Goal: Task Accomplishment & Management: Manage account settings

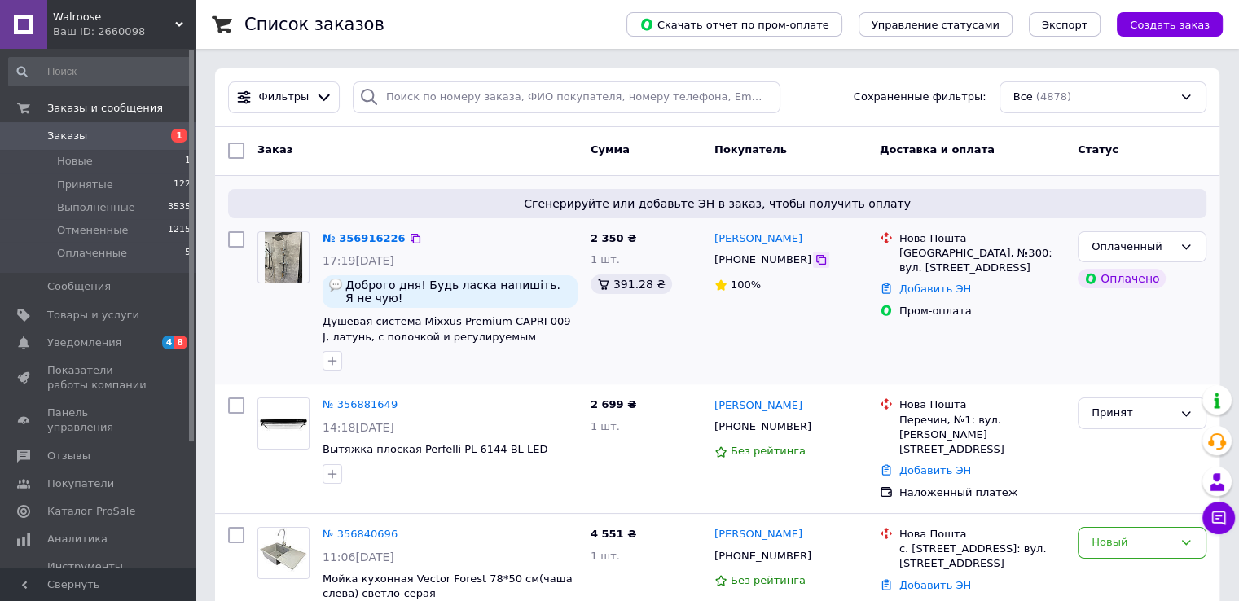
click at [815, 261] on icon at bounding box center [821, 259] width 13 height 13
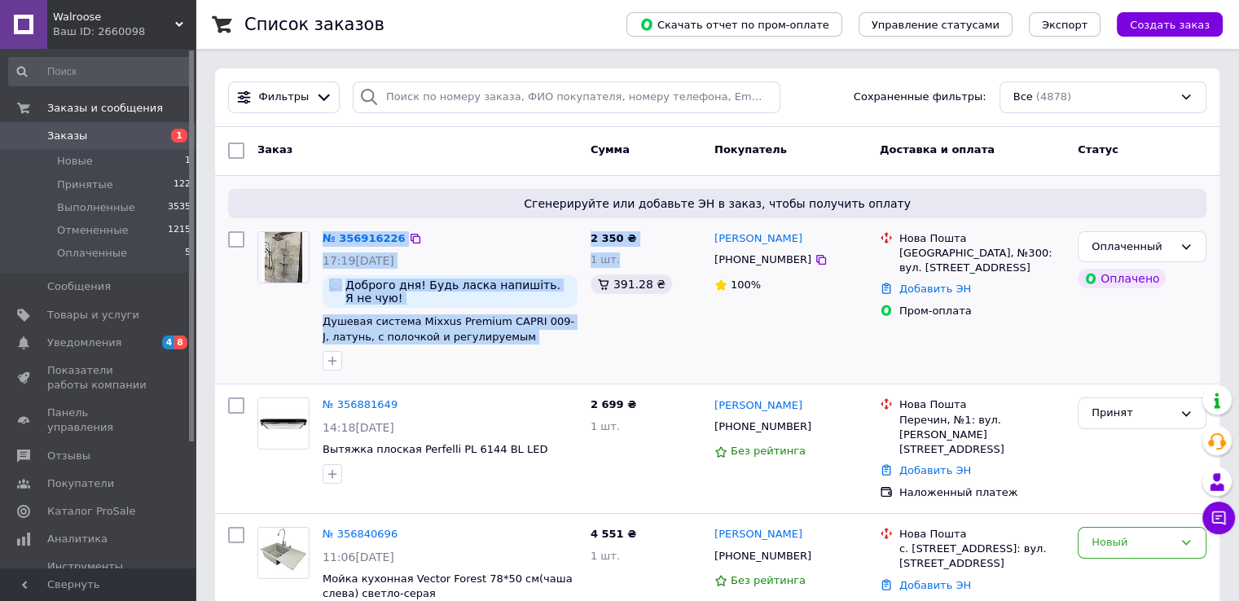
drag, startPoint x: 587, startPoint y: 350, endPoint x: 315, endPoint y: 316, distance: 274.3
click at [315, 316] on div "№ 356916226 17:19, 12.08.2025 Доброго дня! Будь ласка напишіть. Я не чую! Душев…" at bounding box center [718, 301] width 992 height 153
click at [469, 348] on div at bounding box center [450, 361] width 262 height 26
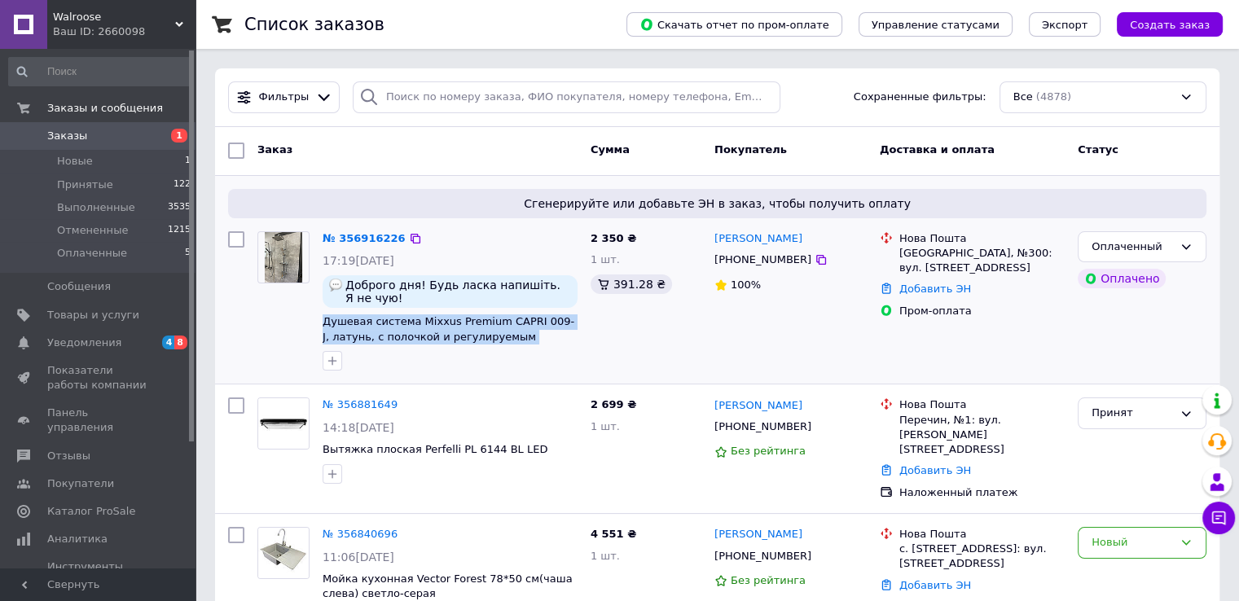
drag, startPoint x: 567, startPoint y: 336, endPoint x: 320, endPoint y: 320, distance: 247.4
click at [320, 320] on div "№ 356916226 17:19, 12.08.2025 Доброго дня! Будь ласка напишіть. Я не чую! Душев…" at bounding box center [450, 301] width 268 height 153
copy span "Душевая система Mixxus Premium CAPRI 009-J, латунь, с полочкой и регулируемым д…"
click at [638, 353] on div "2 350 ₴ 1 шт. 391.28 ₴" at bounding box center [646, 301] width 124 height 153
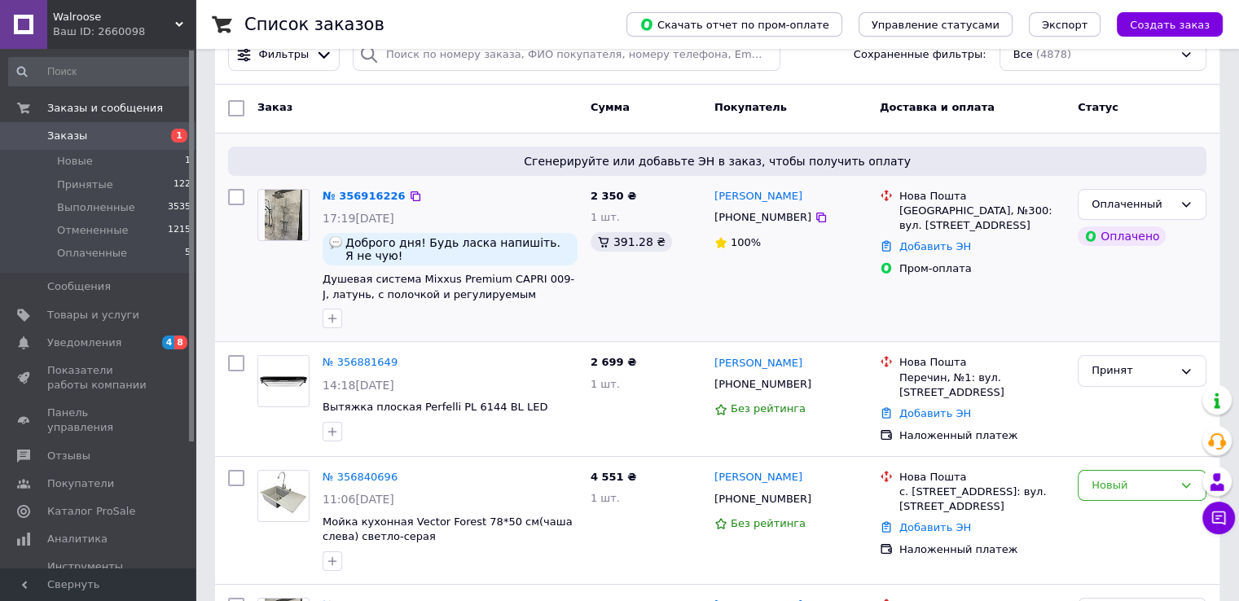
scroll to position [81, 0]
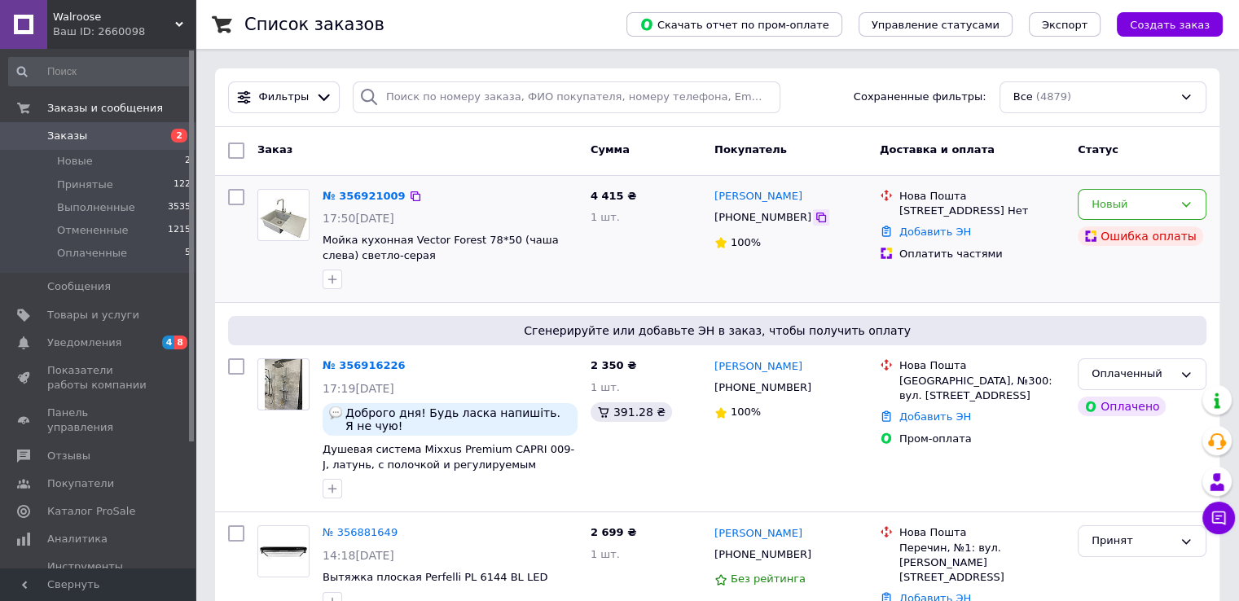
click at [815, 222] on icon at bounding box center [821, 217] width 13 height 13
drag, startPoint x: 547, startPoint y: 253, endPoint x: 319, endPoint y: 239, distance: 229.4
click at [319, 239] on div "№ 356921009 17:50[DATE] Мойка кухонная Vector Forest 78*50 (чаша слева) светло-…" at bounding box center [450, 239] width 268 height 114
copy span "Мойка кухонная Vector Forest 78*50 (чаша слева) светло-серая +дозатор+сифон+сме…"
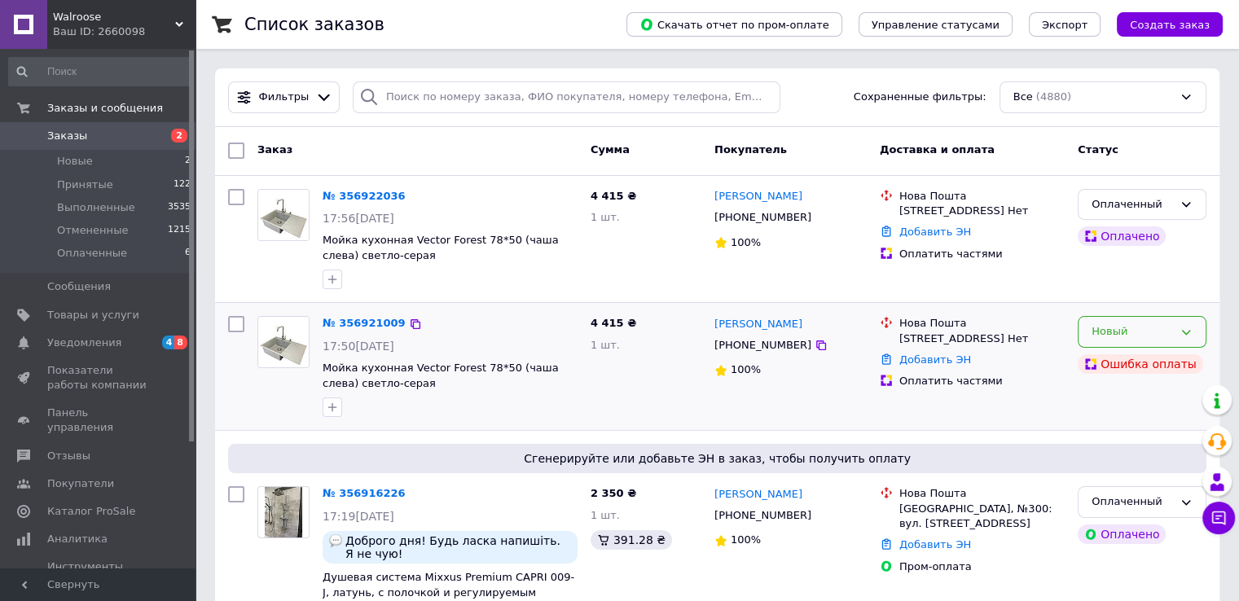
click at [1107, 323] on div "Новый" at bounding box center [1132, 331] width 81 height 17
click at [1126, 368] on li "Принят" at bounding box center [1142, 366] width 127 height 30
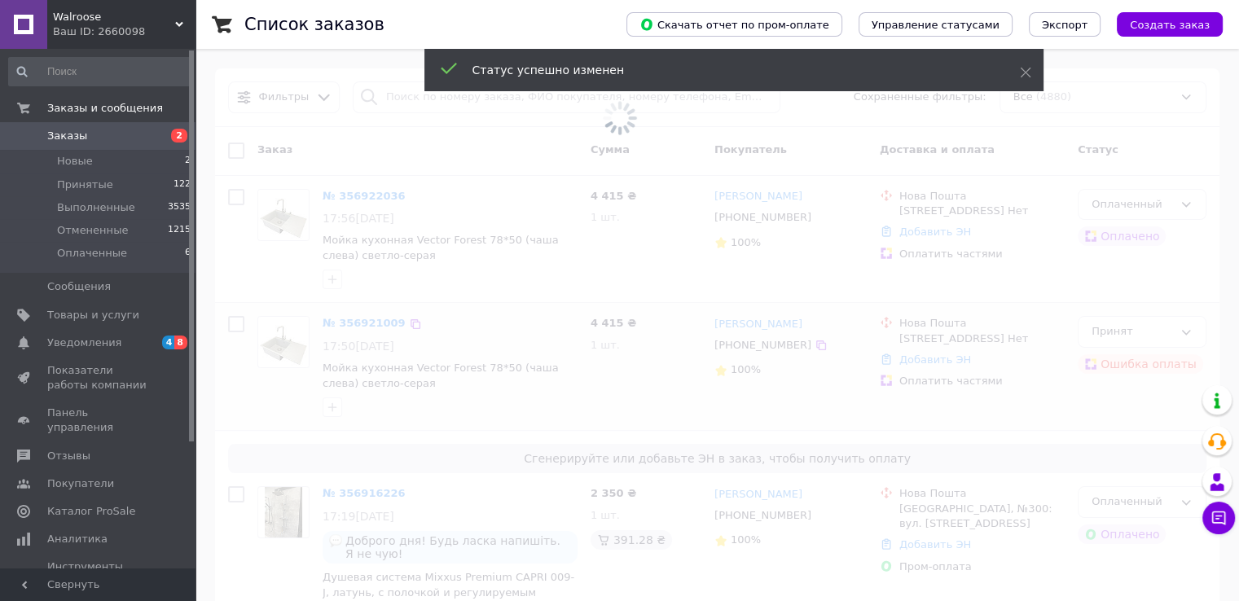
click at [1128, 331] on span at bounding box center [619, 300] width 1239 height 601
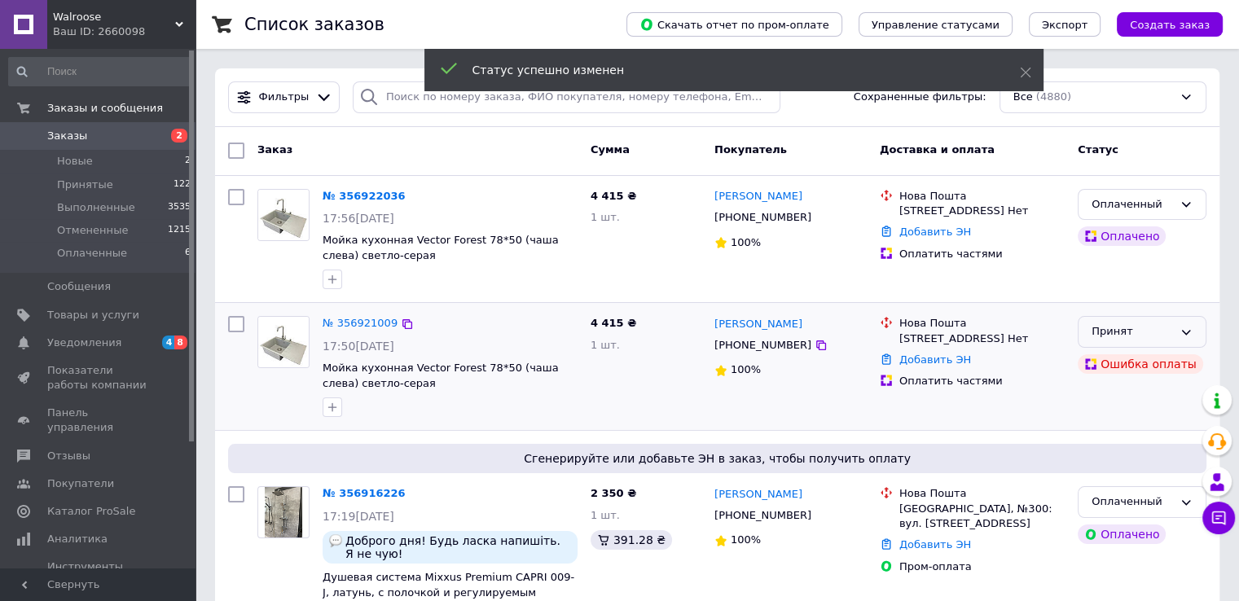
click at [1117, 338] on div "Принят" at bounding box center [1132, 331] width 81 height 17
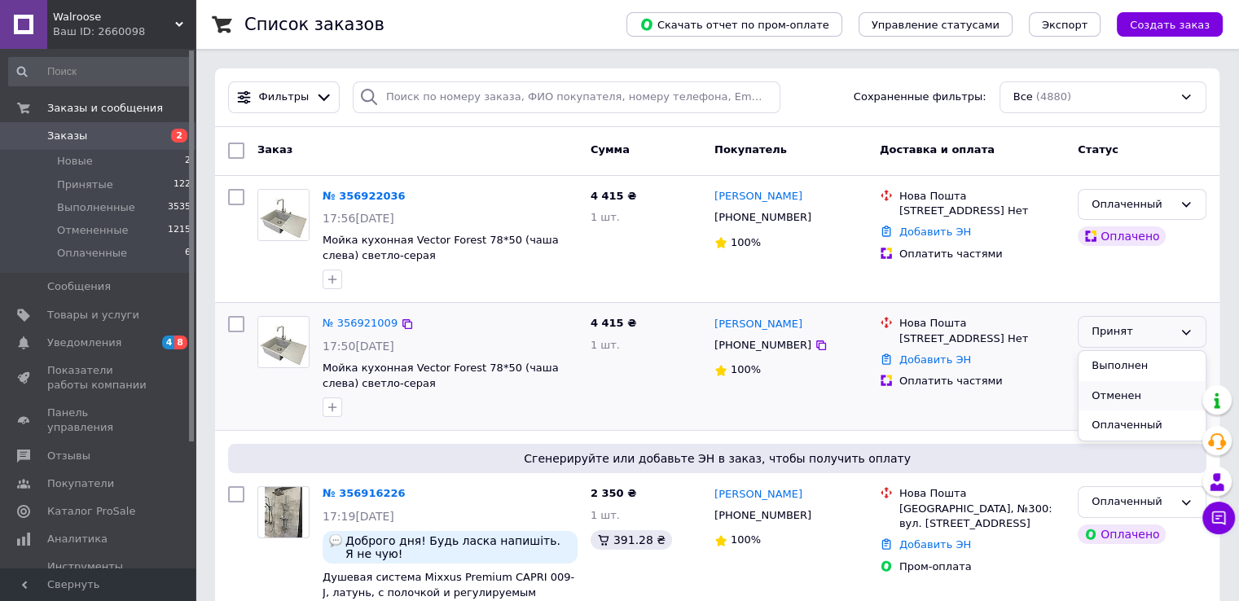
click at [1117, 399] on li "Отменен" at bounding box center [1142, 396] width 127 height 30
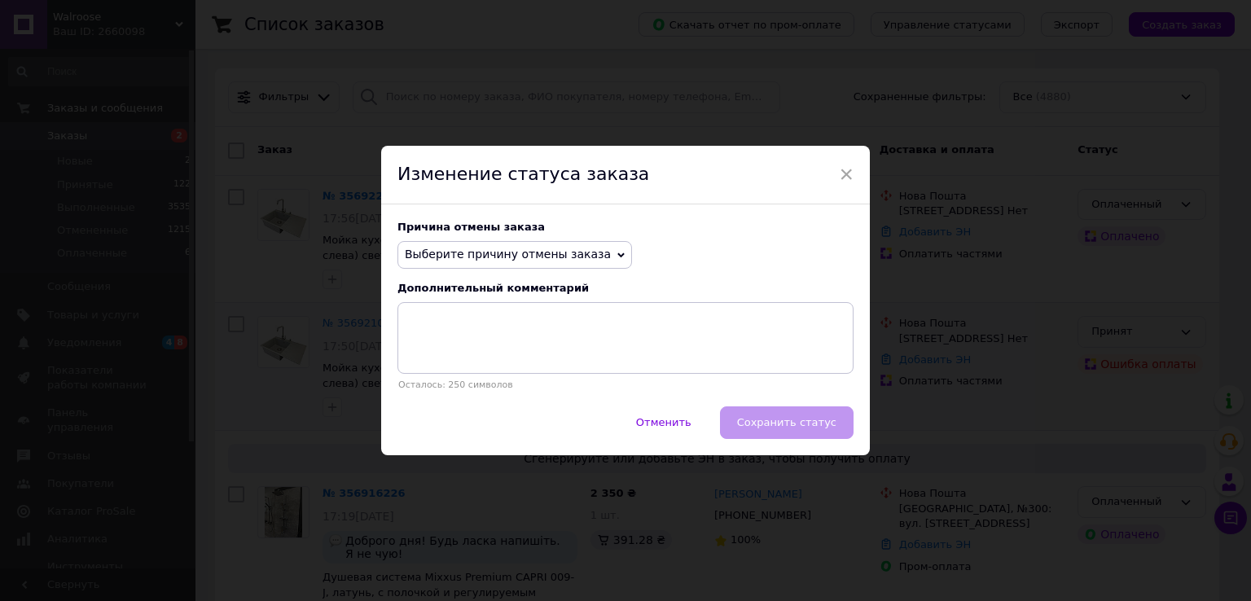
click at [534, 257] on span "Выберите причину отмены заказа" at bounding box center [508, 254] width 206 height 13
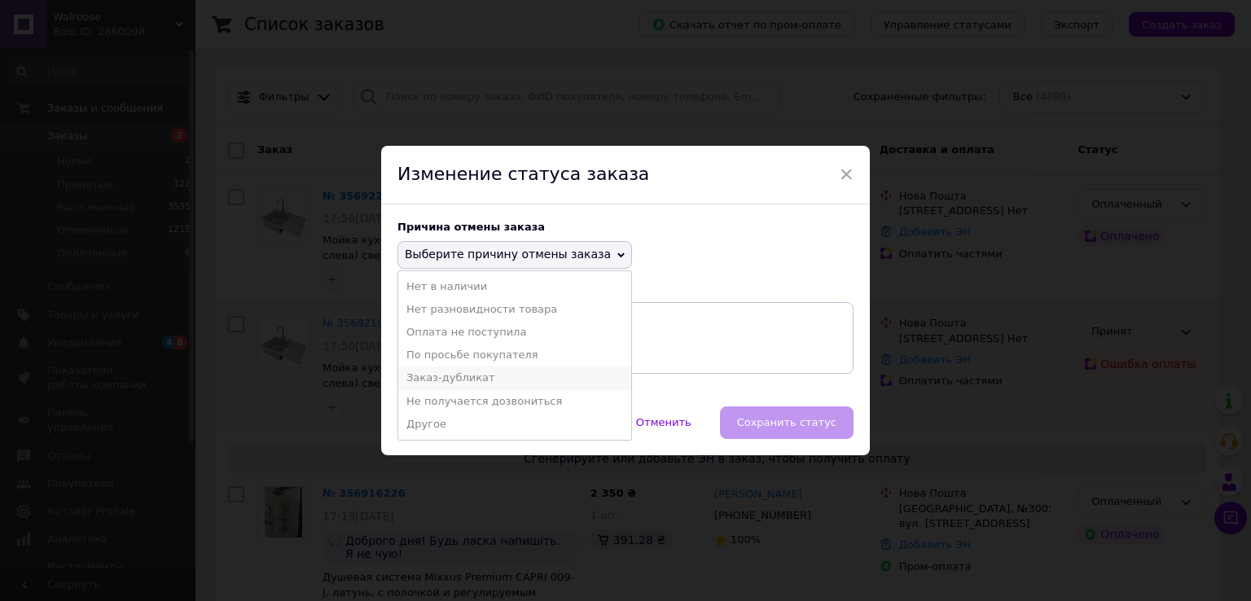
click at [450, 379] on li "Заказ-дубликат" at bounding box center [514, 378] width 233 height 23
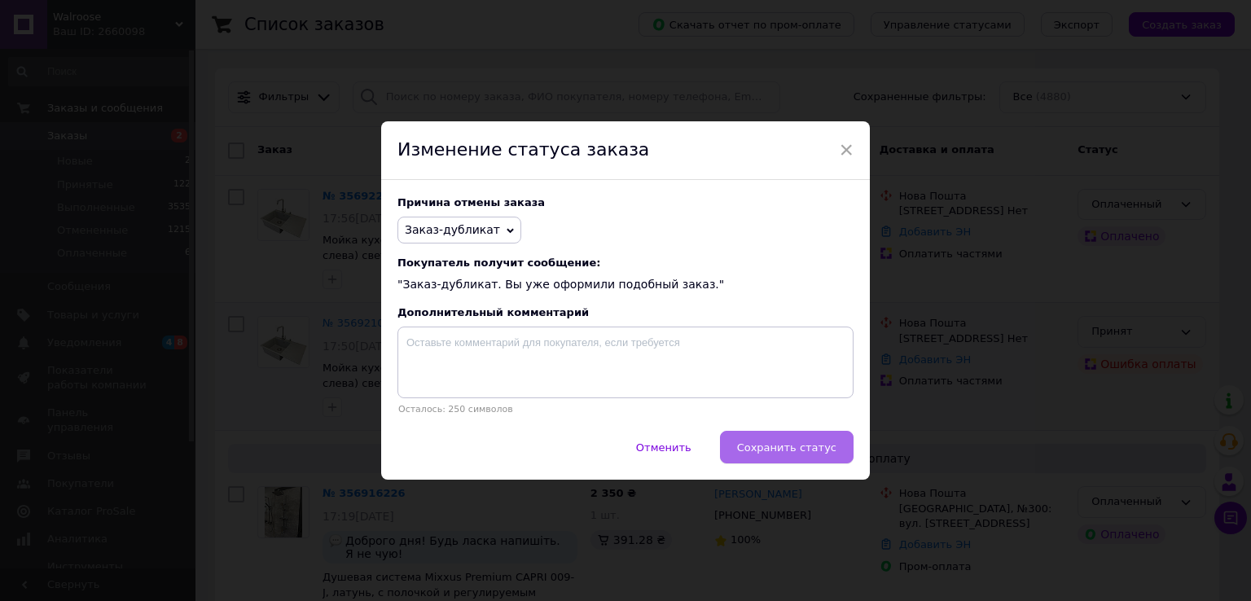
click at [779, 447] on span "Сохранить статус" at bounding box center [786, 448] width 99 height 12
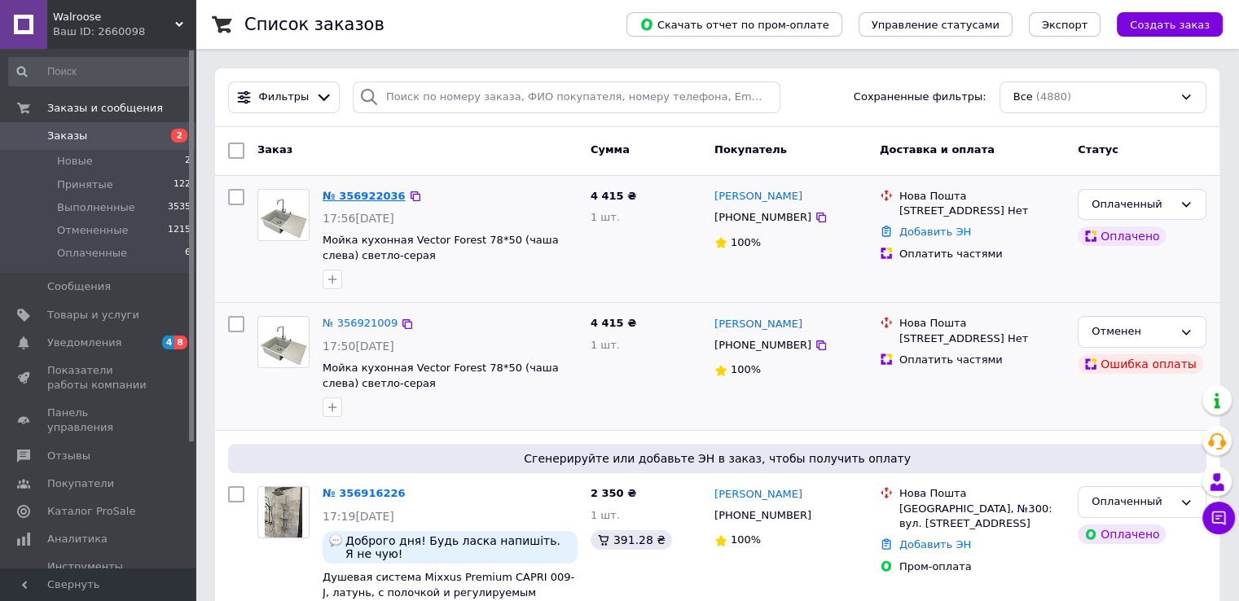
click at [347, 195] on link "№ 356922036" at bounding box center [364, 196] width 83 height 12
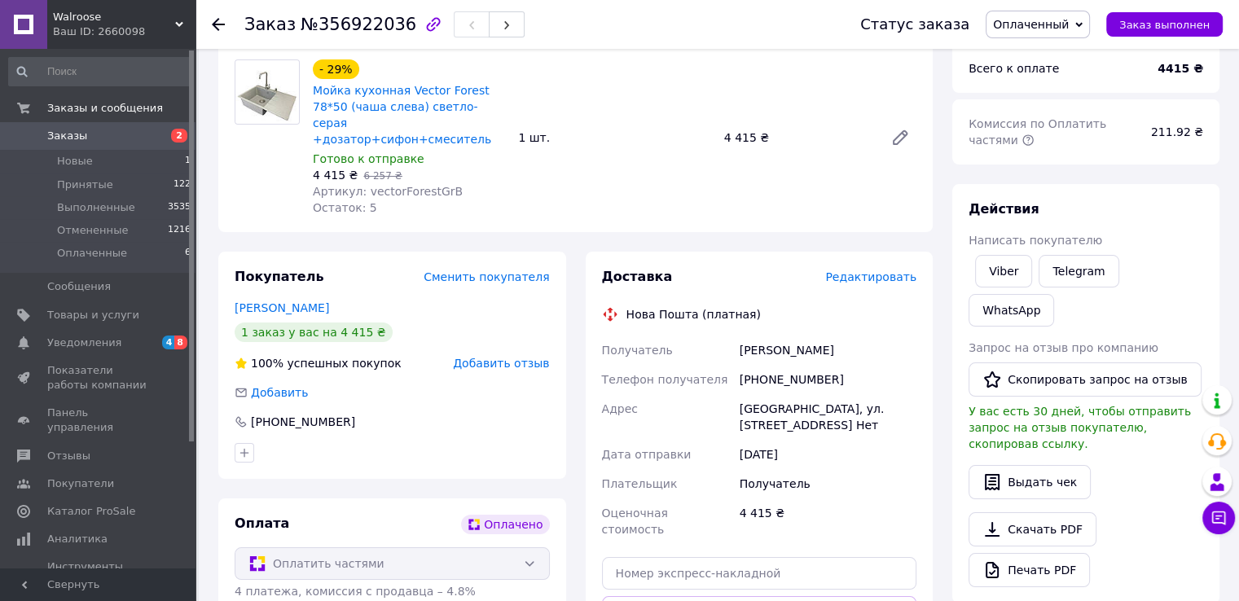
scroll to position [198, 0]
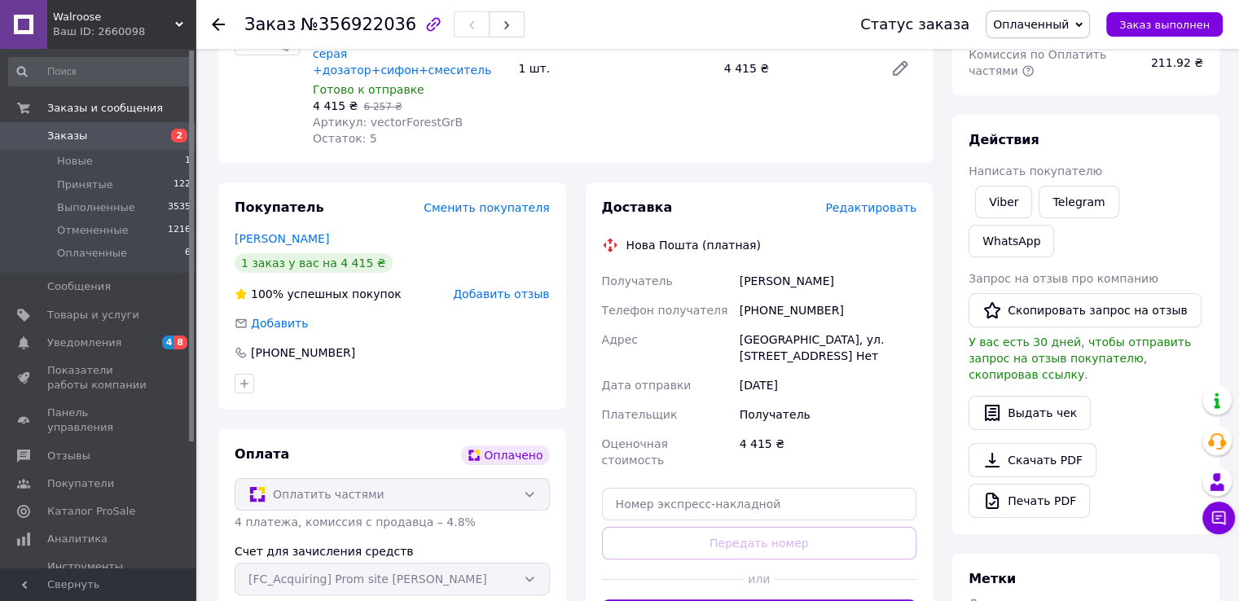
drag, startPoint x: 870, startPoint y: 343, endPoint x: 741, endPoint y: 323, distance: 131.1
click at [741, 325] on div "Одеса, ул. Перша (Київський р-н) Чорноморка, дом. 22, кв. Нет" at bounding box center [828, 348] width 183 height 46
copy div "Одеса, ул. Перша (Київський р-н) Чорноморка, дом. 22, кв."
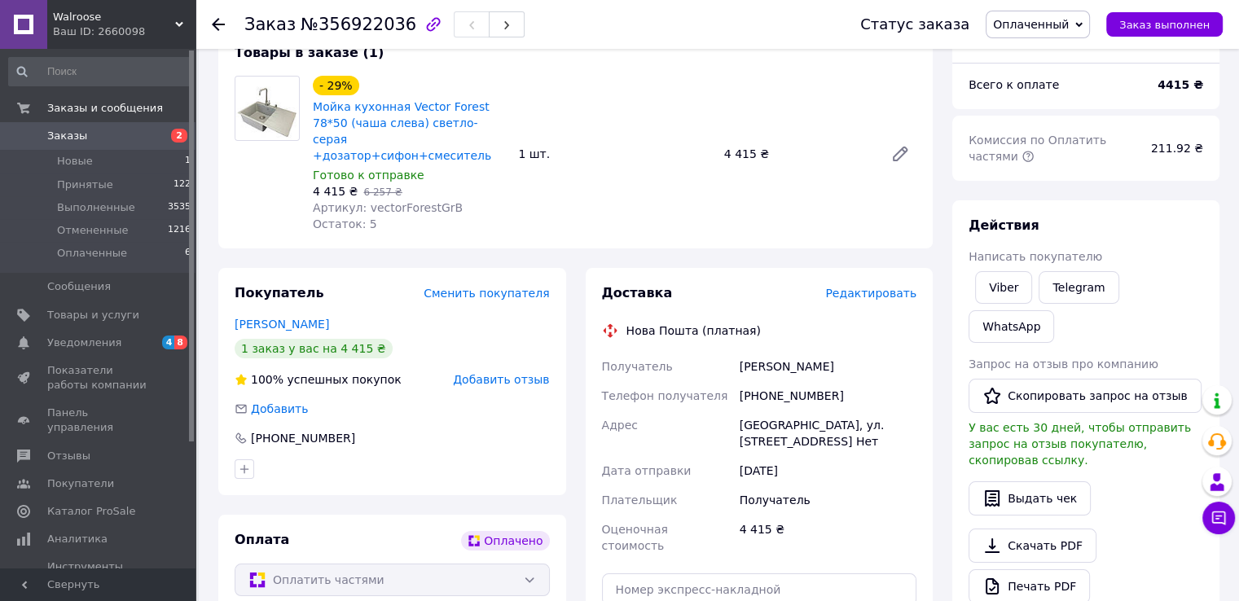
scroll to position [117, 0]
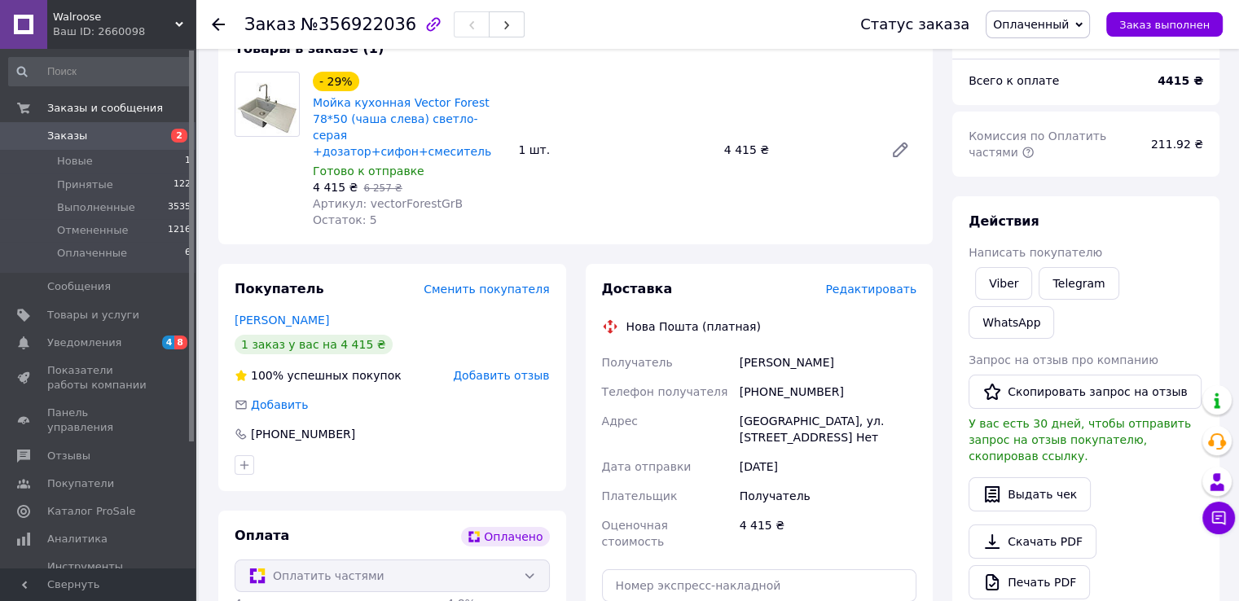
click at [562, 128] on div "- 29% Мойка кухонная Vector Forest 78*50 (чаша слева) светло-серая +дозатор+сиф…" at bounding box center [614, 149] width 617 height 163
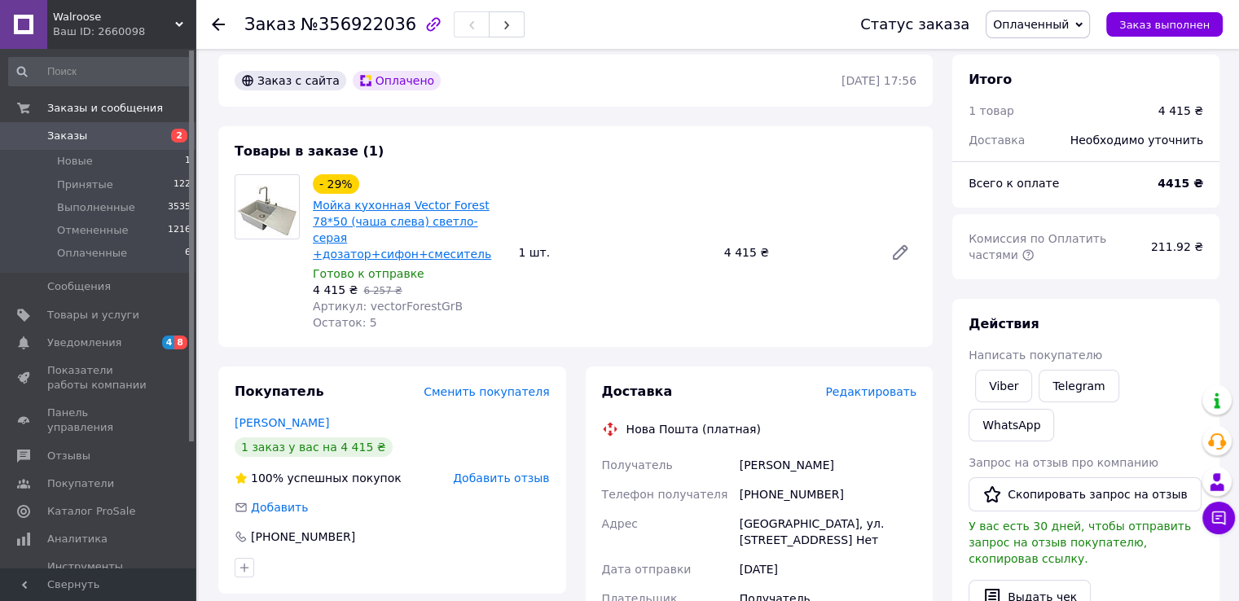
scroll to position [0, 0]
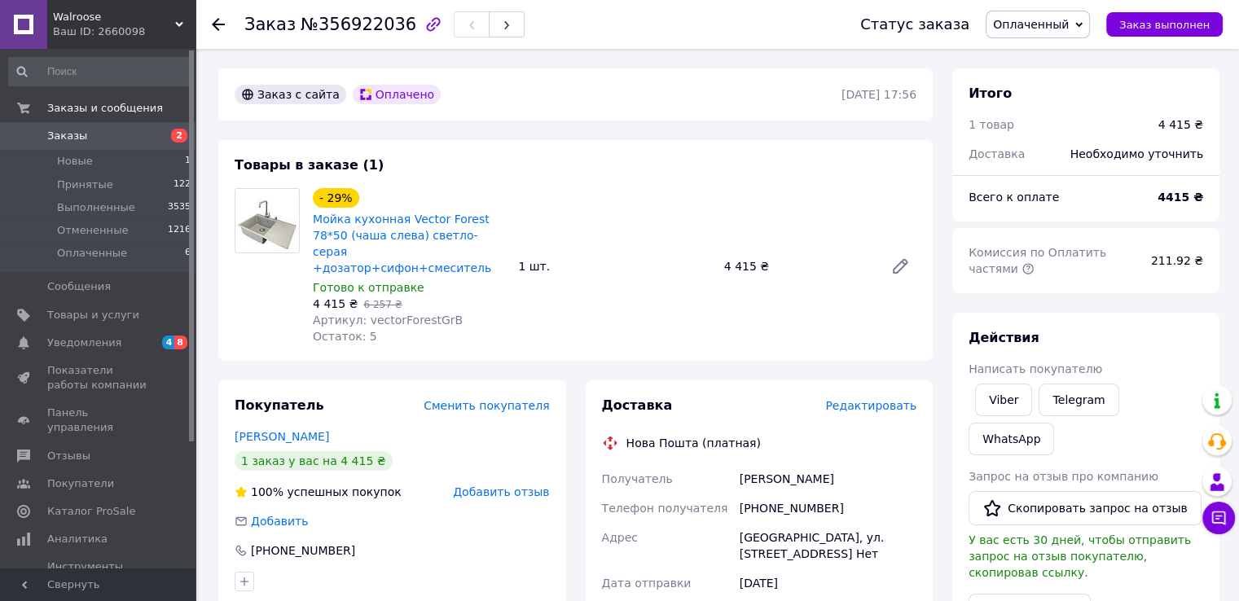
click at [127, 132] on span "Заказы" at bounding box center [98, 136] width 103 height 15
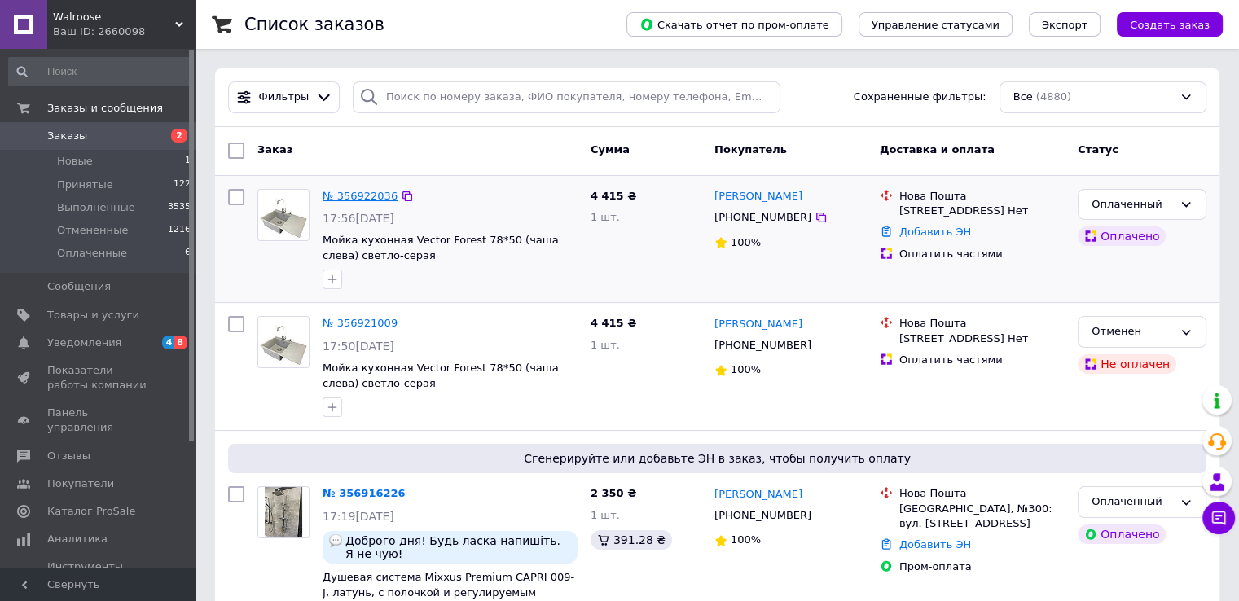
click at [368, 198] on link "№ 356922036" at bounding box center [360, 196] width 75 height 12
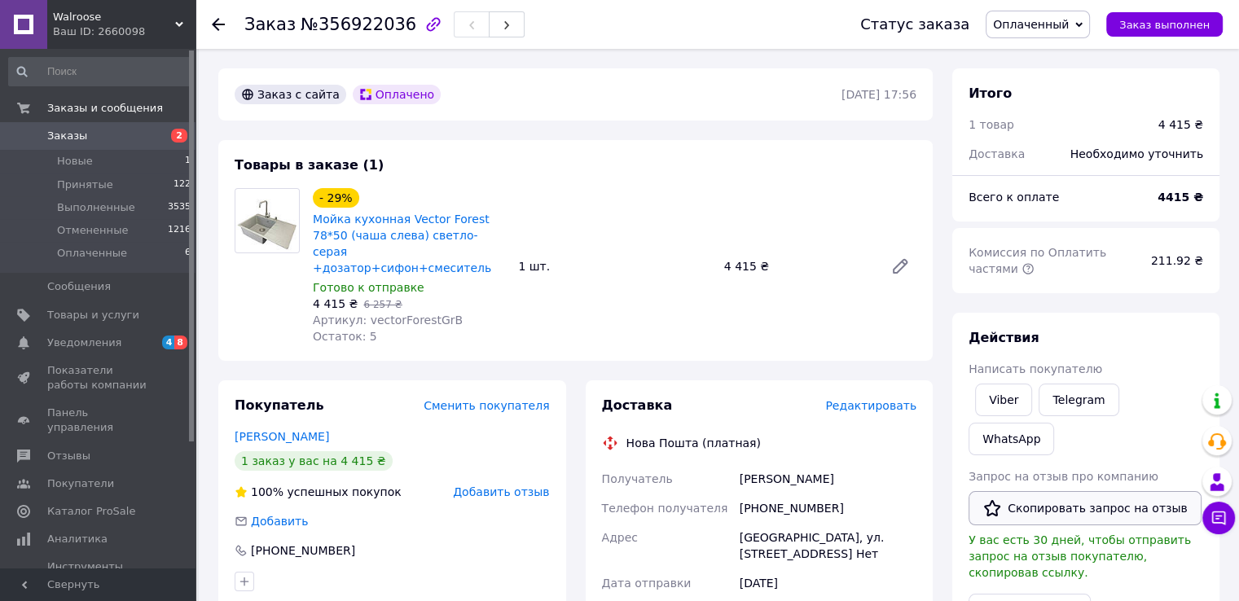
click at [1049, 491] on button "Скопировать запрос на отзыв" at bounding box center [1085, 508] width 233 height 34
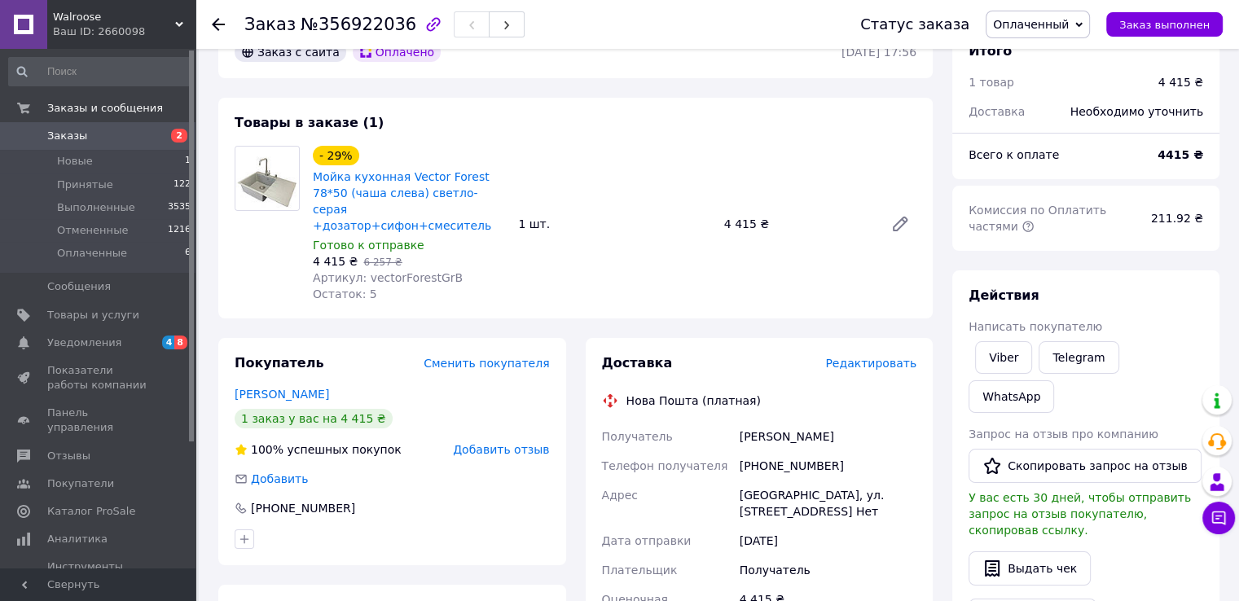
scroll to position [81, 0]
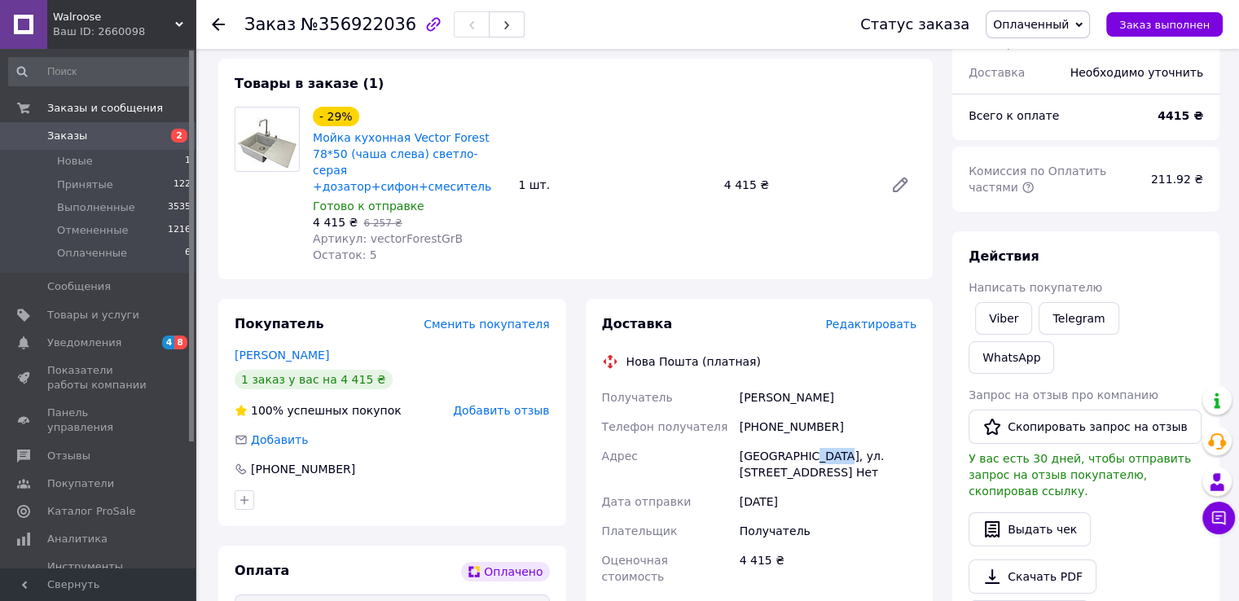
drag, startPoint x: 829, startPoint y: 442, endPoint x: 795, endPoint y: 441, distance: 33.4
click at [795, 442] on div "Одеса, ул. Перша (Київський р-н) Чорноморка, дом. 22, кв. Нет" at bounding box center [828, 465] width 183 height 46
copy div "Перша"
click at [350, 143] on link "Мойка кухонная Vector Forest 78*50 (чаша слева) светло-серая +дозатор+сифон+сме…" at bounding box center [402, 162] width 178 height 62
click at [135, 141] on span "Заказы" at bounding box center [98, 136] width 103 height 15
